Goal: Understand process/instructions: Learn how to perform a task or action

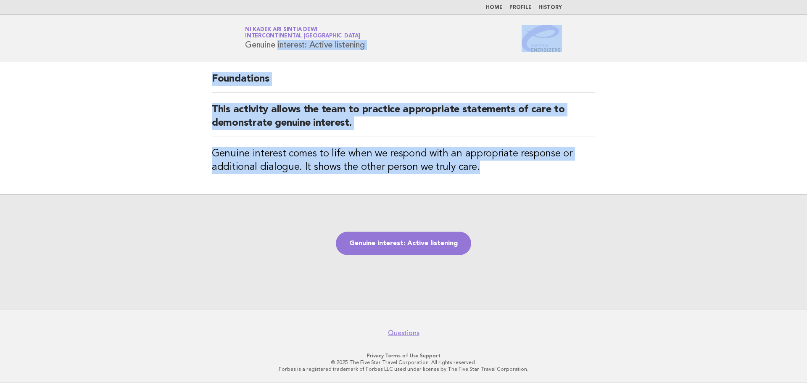
drag, startPoint x: 256, startPoint y: 46, endPoint x: 481, endPoint y: 176, distance: 260.1
click at [481, 176] on body "Home Profile History Service Energizers Ni Kadek Ari Sintia Dewi InterContinent…" at bounding box center [403, 191] width 807 height 383
copy body "Genuine interest: Active listening Foundations This activity allows the team to…"
click at [421, 239] on link "Genuine interest: Active listening" at bounding box center [403, 243] width 135 height 24
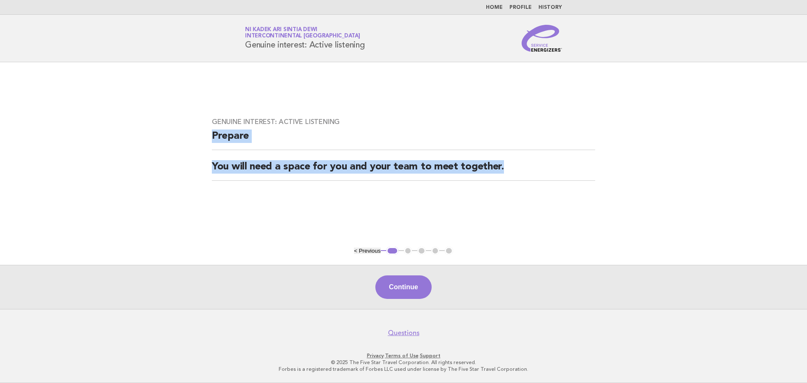
drag, startPoint x: 213, startPoint y: 133, endPoint x: 525, endPoint y: 158, distance: 313.1
click at [525, 158] on div "Genuine interest: Active listening Prepare You will need a space for you and yo…" at bounding box center [403, 154] width 403 height 93
copy div "Prepare You will need a space for you and your team to meet together."
click at [410, 289] on button "Continue" at bounding box center [403, 287] width 56 height 24
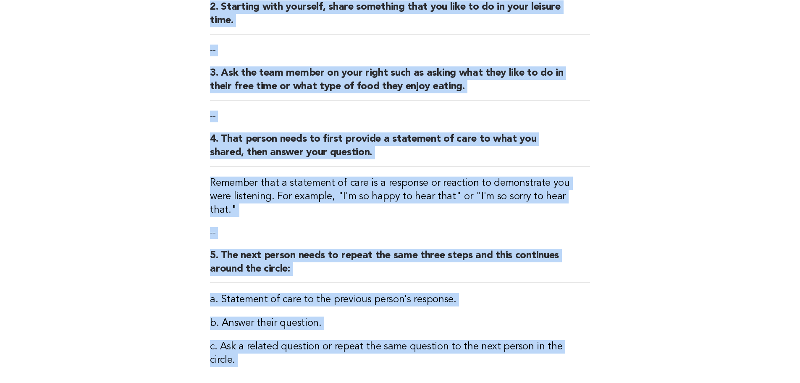
scroll to position [205, 0]
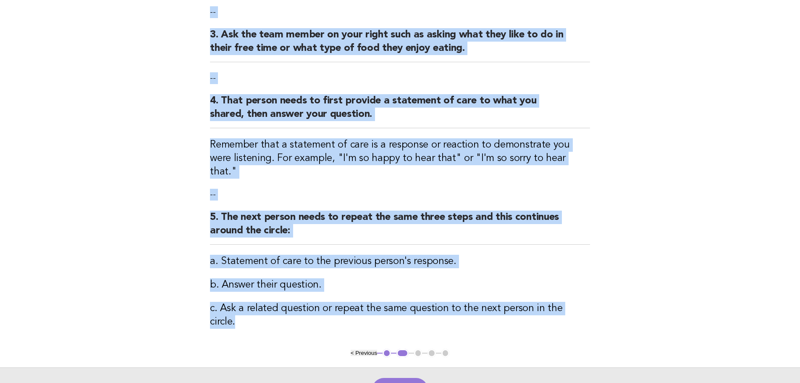
drag, startPoint x: 209, startPoint y: 90, endPoint x: 620, endPoint y: 303, distance: 462.4
click at [620, 303] on main "Genuine interest: Active listening Activity 1. Ask the group to form a circle. …" at bounding box center [400, 134] width 800 height 554
copy div "Activity 1. Ask the group to form a circle. -- 2. Starting with yourself, share…"
click at [398, 378] on button "Continue" at bounding box center [400, 390] width 56 height 24
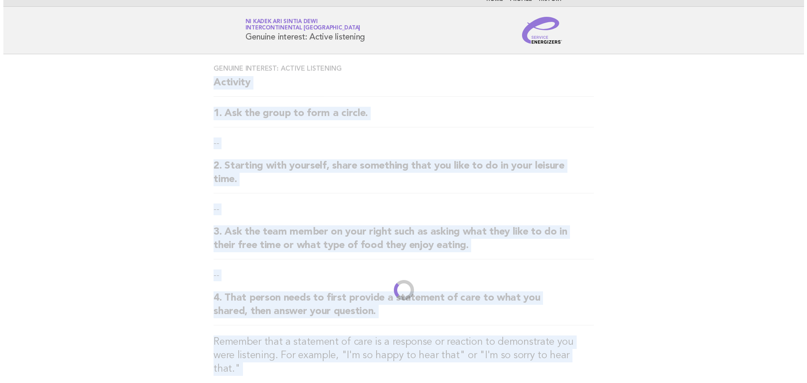
scroll to position [0, 0]
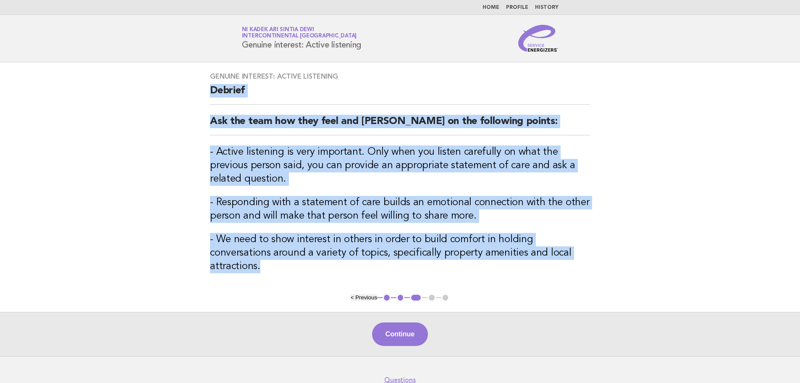
drag, startPoint x: 211, startPoint y: 89, endPoint x: 557, endPoint y: 263, distance: 386.8
click at [557, 263] on div "Genuine interest: Active listening Debrief Ask the team how they feel and debri…" at bounding box center [400, 177] width 400 height 231
copy div "Debrief Ask the team how they feel and debrief on the following points: - Activ…"
click at [397, 325] on button "Continue" at bounding box center [400, 334] width 56 height 24
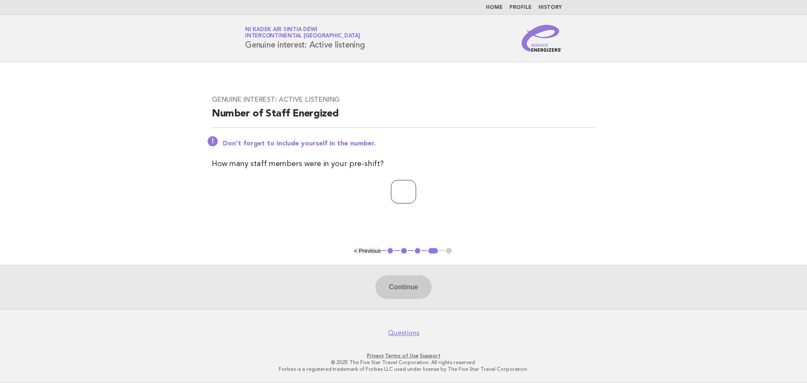
click at [409, 195] on input "number" at bounding box center [403, 192] width 25 height 24
type input "*"
click at [402, 288] on button "Continue" at bounding box center [403, 287] width 56 height 24
